Goal: Task Accomplishment & Management: Manage account settings

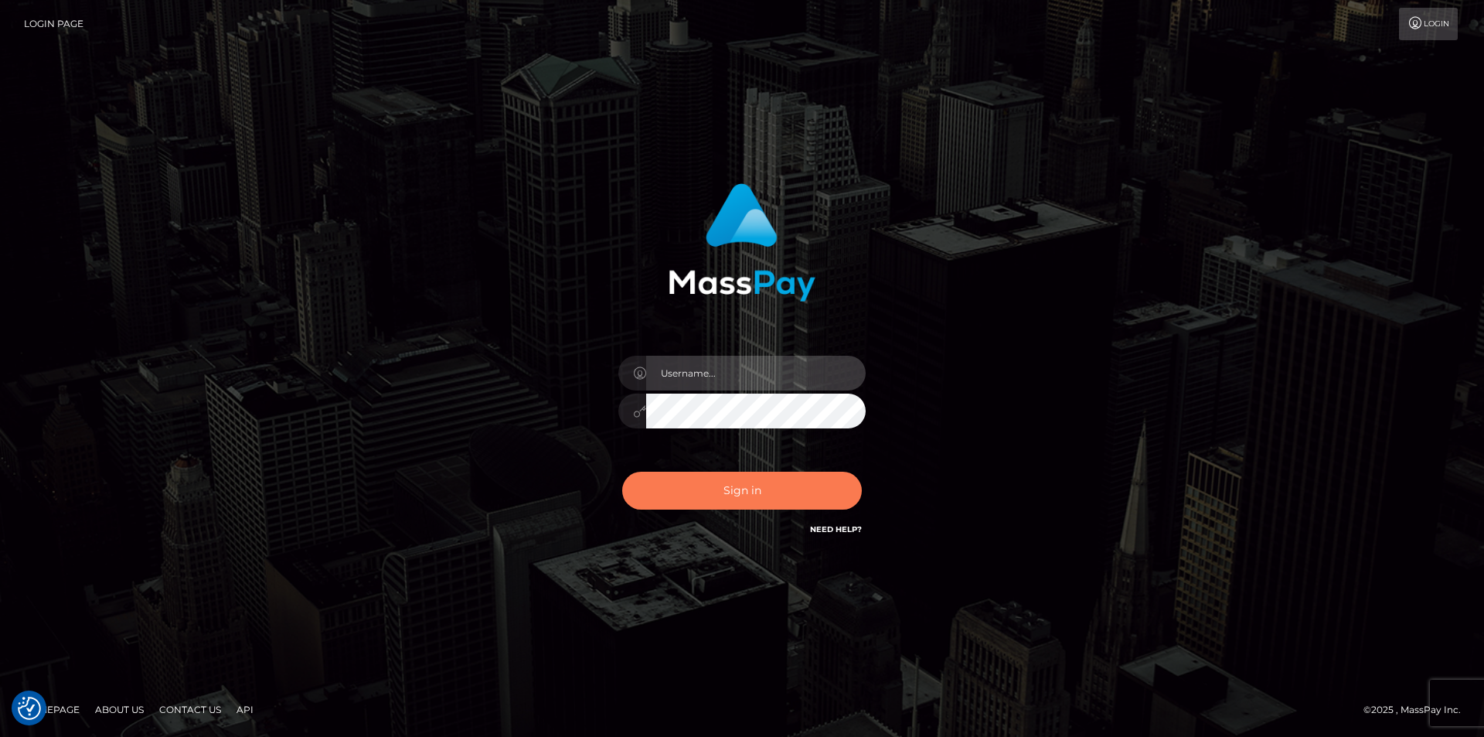
type input "dszikszai"
click at [717, 476] on button "Sign in" at bounding box center [742, 491] width 240 height 38
type input "dszikszai"
click at [768, 501] on button "Sign in" at bounding box center [742, 491] width 240 height 38
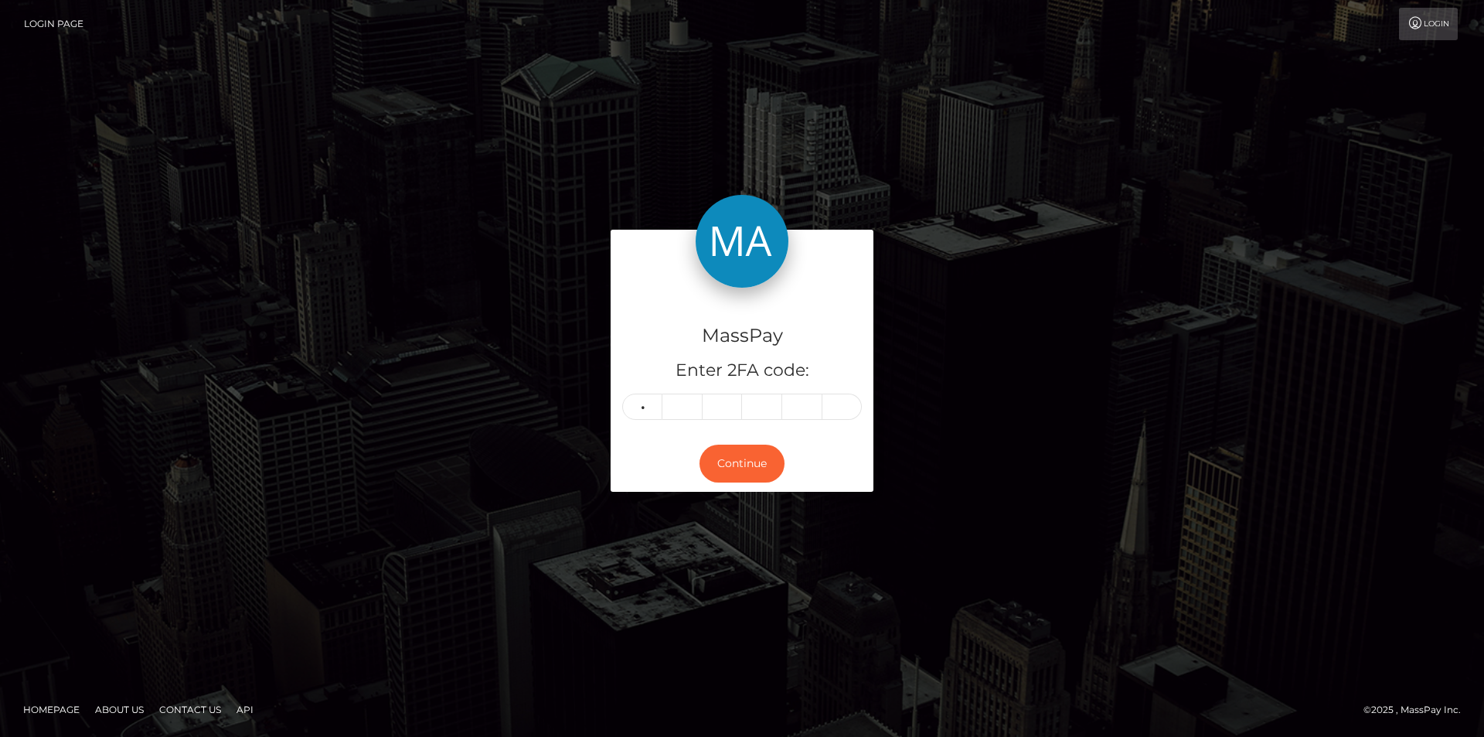
type input "5"
type input "4"
type input "1"
type input "0"
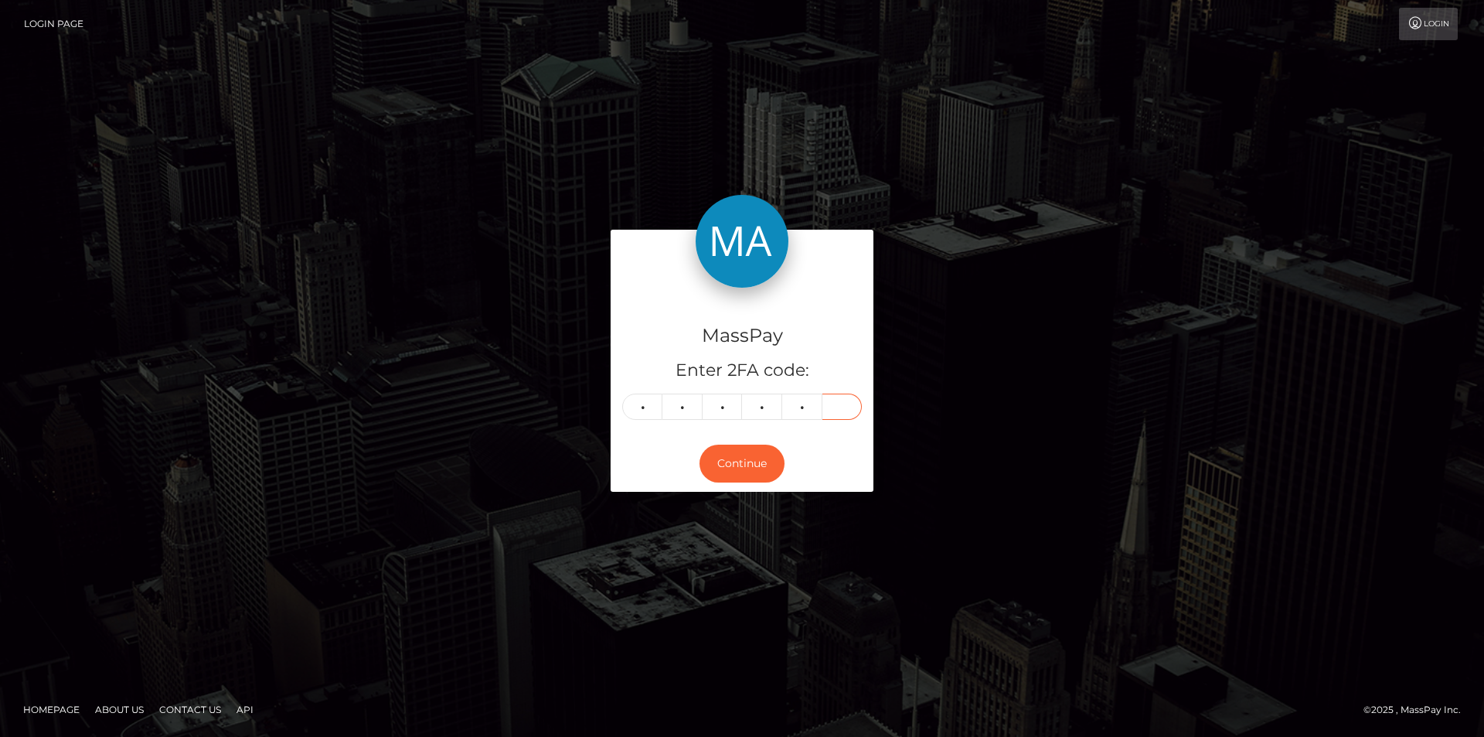
type input "0"
